Goal: Task Accomplishment & Management: Manage account settings

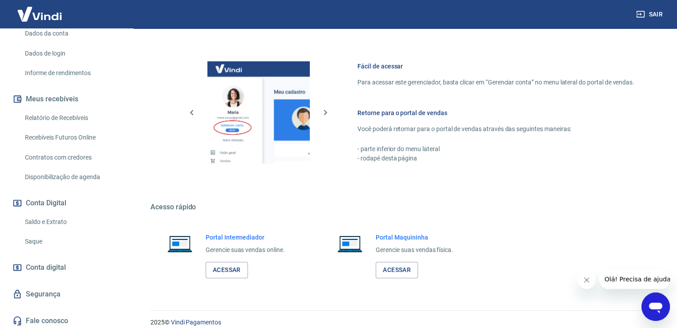
scroll to position [374, 0]
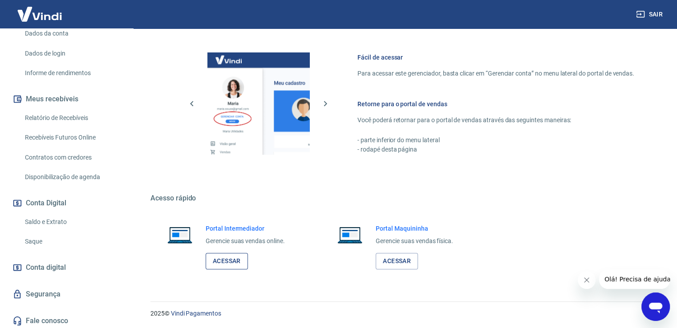
click at [244, 262] on link "Acessar" at bounding box center [227, 261] width 42 height 16
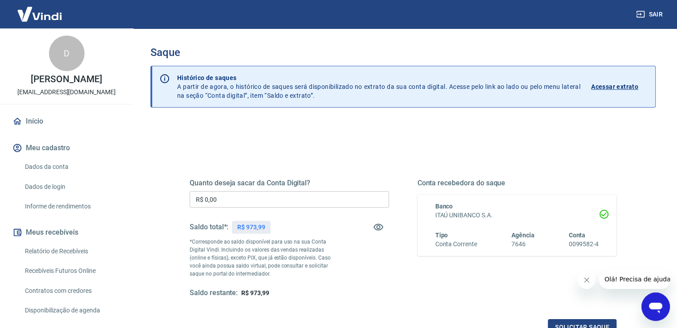
drag, startPoint x: 226, startPoint y: 198, endPoint x: 198, endPoint y: 190, distance: 29.2
click at [213, 194] on input "R$ 0,00" at bounding box center [289, 199] width 199 height 16
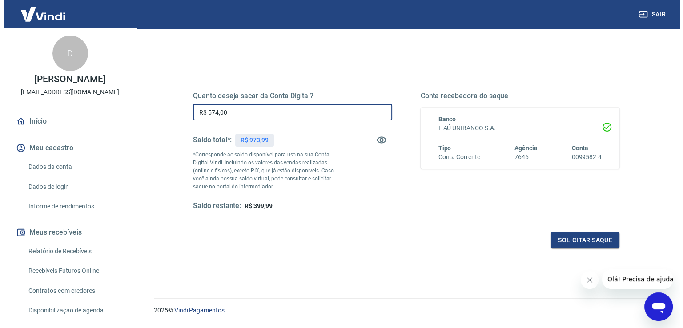
scroll to position [89, 0]
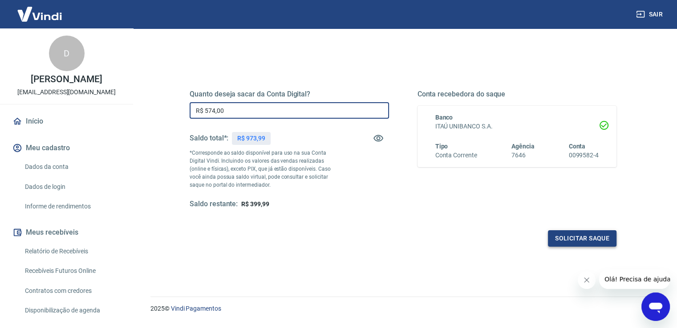
type input "R$ 574,00"
click at [581, 236] on button "Solicitar saque" at bounding box center [582, 238] width 69 height 16
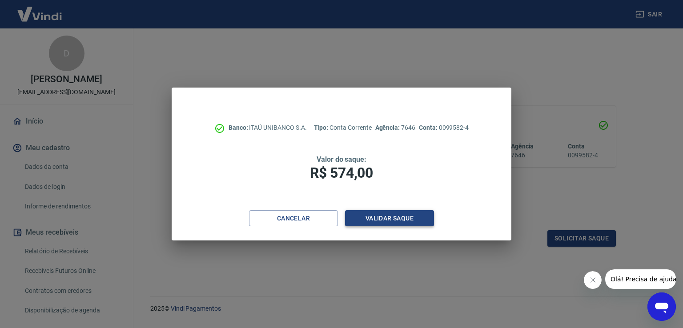
click at [412, 225] on button "Validar saque" at bounding box center [389, 218] width 89 height 16
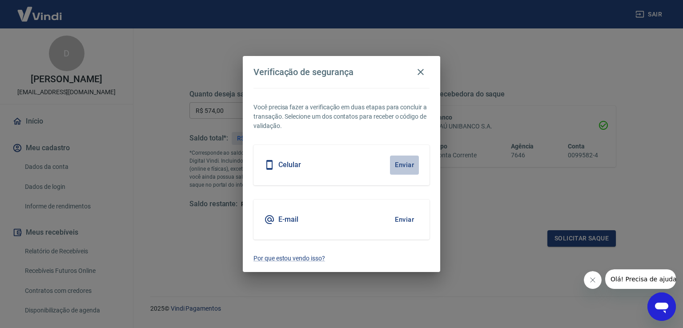
click at [408, 163] on button "Enviar" at bounding box center [404, 165] width 29 height 19
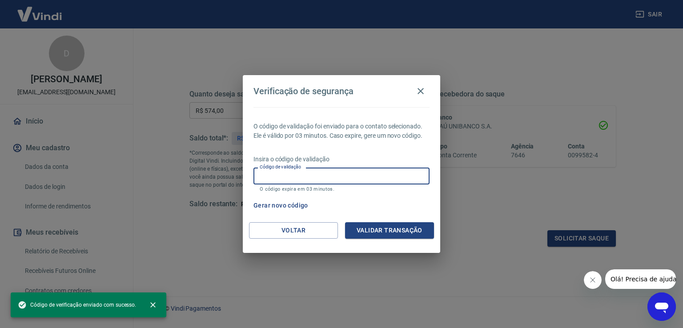
click at [379, 179] on input "Código de validação" at bounding box center [342, 176] width 176 height 16
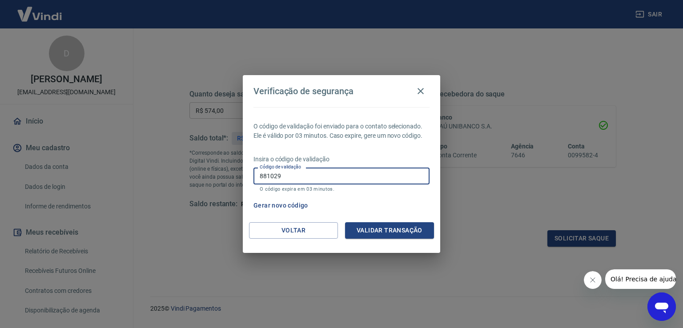
type input "881029"
click at [387, 231] on button "Validar transação" at bounding box center [389, 230] width 89 height 16
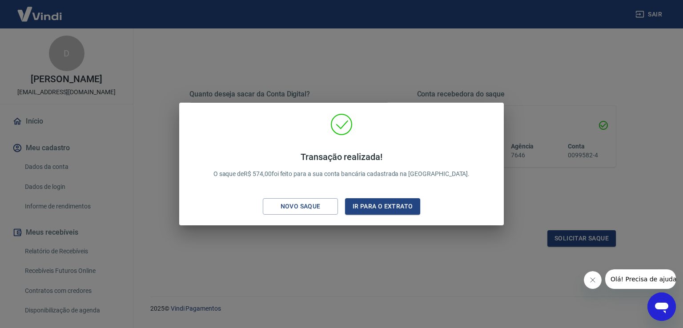
click at [379, 245] on div "Transação realizada! O saque de R$ 574,00 foi feito para a sua conta bancária c…" at bounding box center [341, 164] width 683 height 328
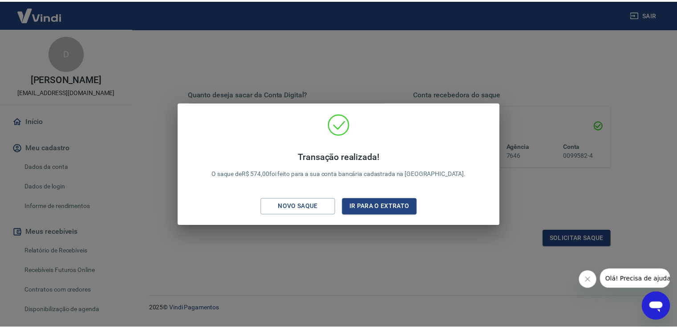
scroll to position [112, 0]
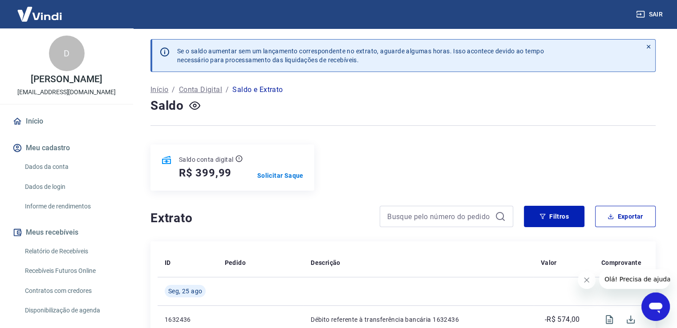
click at [86, 259] on link "Relatório de Recebíveis" at bounding box center [71, 251] width 101 height 18
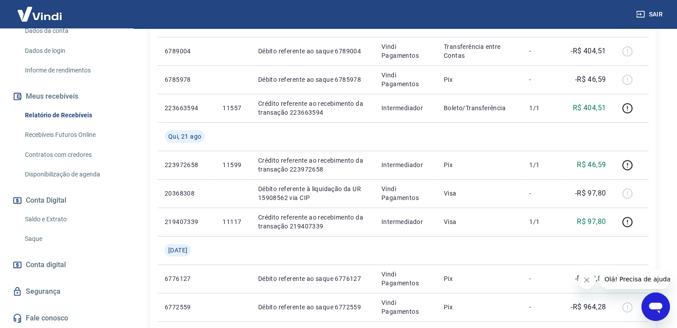
scroll to position [145, 0]
